Goal: Check status

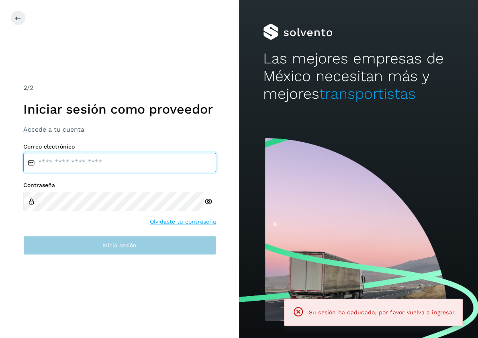
type input "**********"
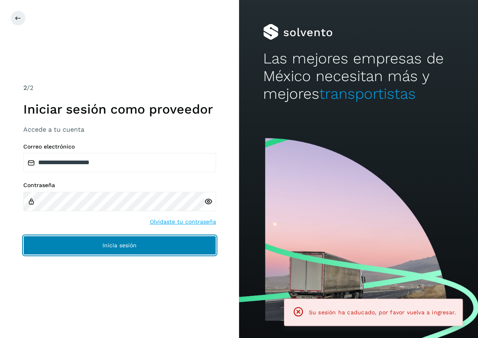
click at [128, 251] on button "Inicia sesión" at bounding box center [119, 245] width 193 height 19
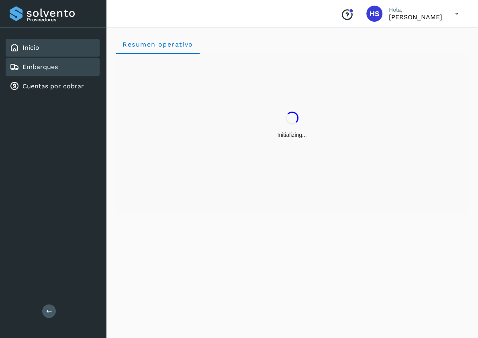
click at [43, 65] on link "Embarques" at bounding box center [39, 67] width 35 height 8
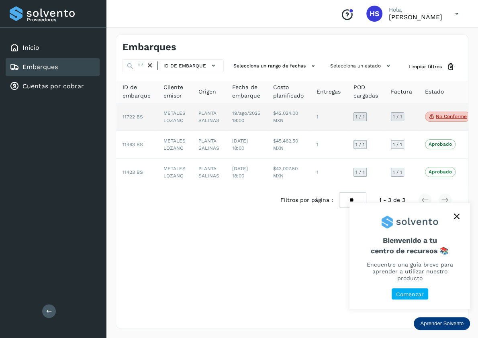
click at [282, 117] on td "$42,024.00 MXN" at bounding box center [287, 117] width 43 height 28
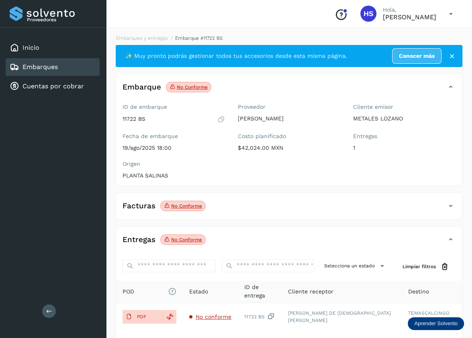
click at [185, 87] on p "No conforme" at bounding box center [192, 87] width 31 height 6
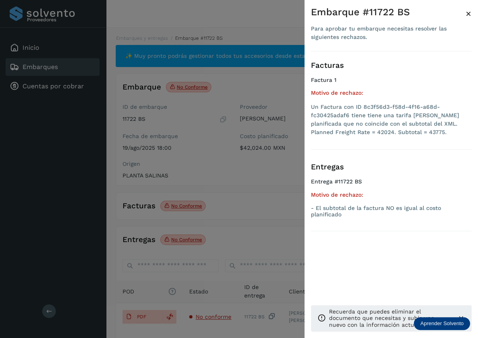
click at [185, 87] on div at bounding box center [239, 169] width 478 height 338
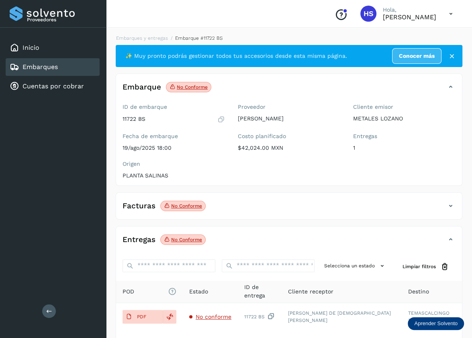
click at [193, 207] on p "No conforme" at bounding box center [186, 206] width 31 height 6
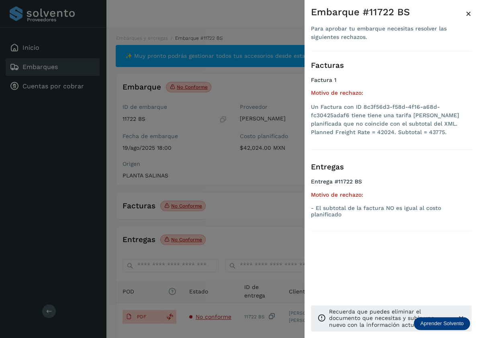
click at [193, 207] on div at bounding box center [239, 169] width 478 height 338
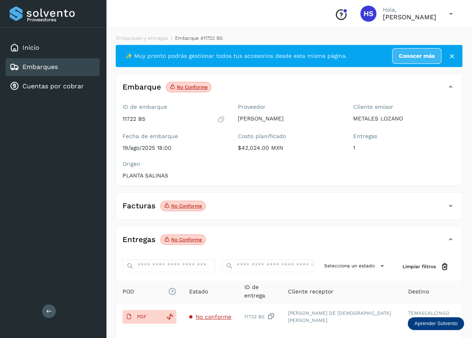
click at [193, 207] on p "No conforme" at bounding box center [186, 206] width 31 height 6
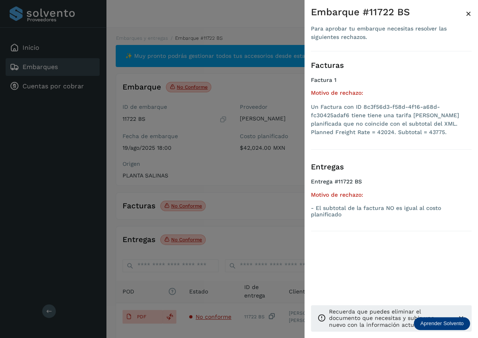
click at [179, 239] on div at bounding box center [239, 169] width 478 height 338
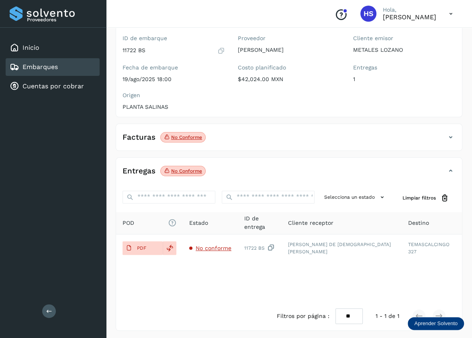
scroll to position [69, 0]
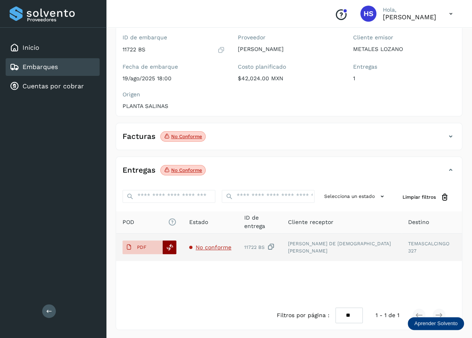
click at [169, 244] on icon at bounding box center [169, 247] width 7 height 7
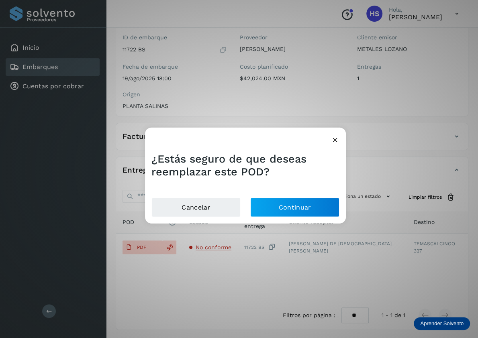
click at [332, 140] on icon at bounding box center [335, 140] width 8 height 8
